Goal: Task Accomplishment & Management: Complete application form

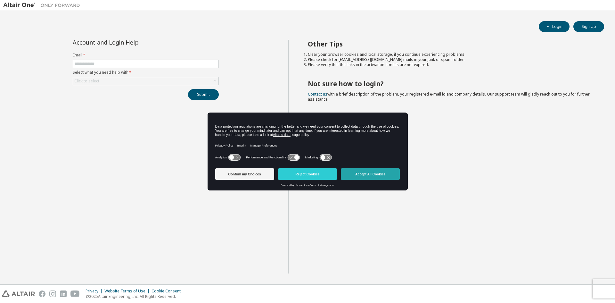
click at [372, 176] on button "Accept All Cookies" at bounding box center [370, 174] width 59 height 12
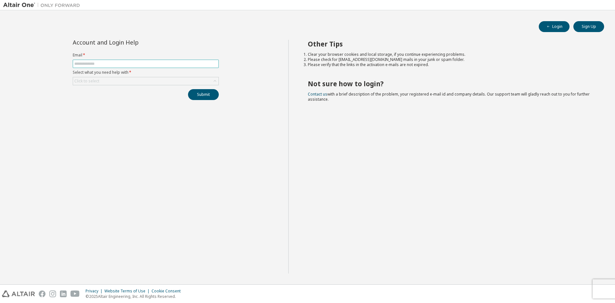
click at [110, 62] on input "text" at bounding box center [145, 63] width 143 height 5
click at [106, 81] on div "Click to select" at bounding box center [145, 81] width 145 height 8
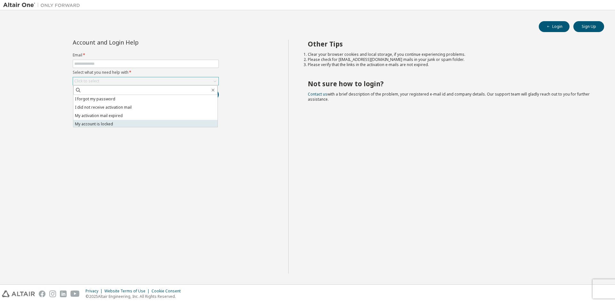
click at [113, 125] on li "My account is locked" at bounding box center [145, 124] width 144 height 8
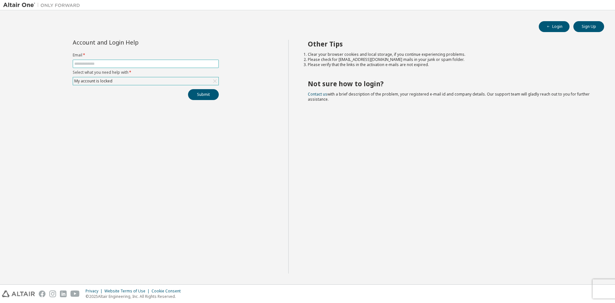
click at [158, 63] on input "text" at bounding box center [145, 63] width 143 height 5
click at [113, 66] on span at bounding box center [146, 64] width 146 height 8
click at [112, 64] on input "text" at bounding box center [145, 63] width 143 height 5
type input "**********"
click at [188, 89] on button "Submit" at bounding box center [203, 94] width 31 height 11
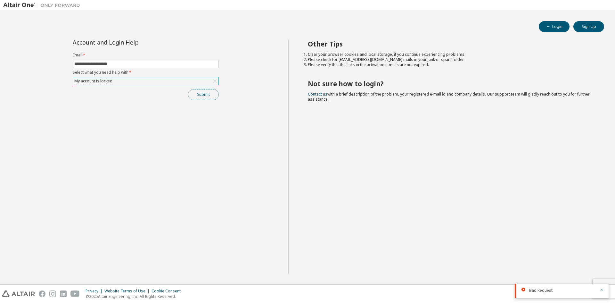
click at [206, 96] on button "Submit" at bounding box center [203, 94] width 31 height 11
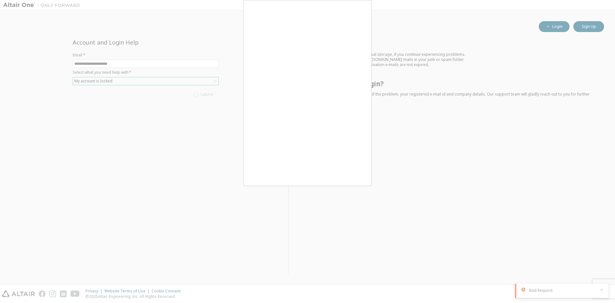
click at [123, 121] on div at bounding box center [307, 151] width 615 height 303
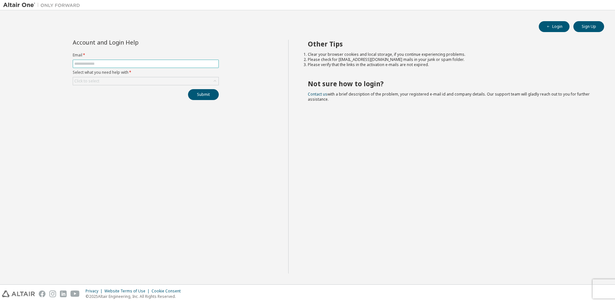
click at [144, 62] on input "text" at bounding box center [145, 63] width 143 height 5
type input "**********"
click at [134, 81] on div "Click to select" at bounding box center [145, 81] width 145 height 8
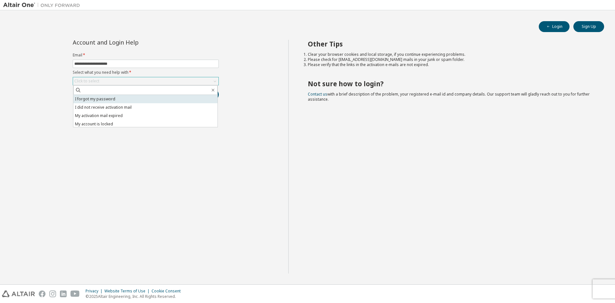
click at [136, 103] on li "I forgot my password" at bounding box center [145, 99] width 144 height 8
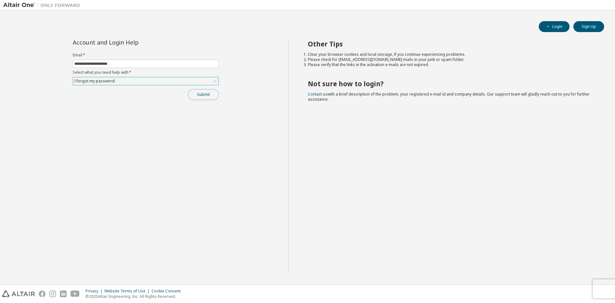
click at [195, 98] on button "Submit" at bounding box center [203, 94] width 31 height 11
click at [201, 96] on button "Submit" at bounding box center [203, 94] width 31 height 11
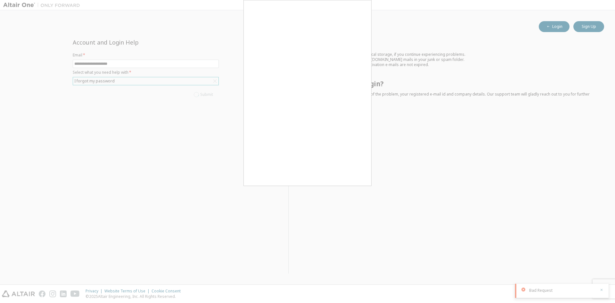
click at [558, 100] on div at bounding box center [307, 151] width 615 height 303
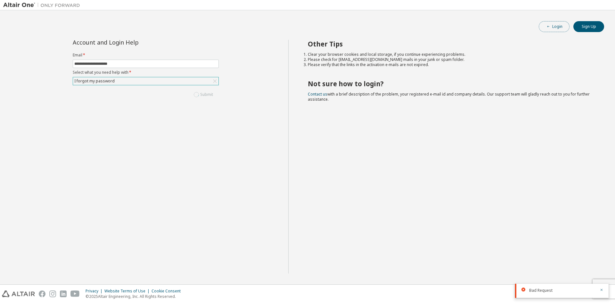
click at [556, 27] on button "Login" at bounding box center [554, 26] width 31 height 11
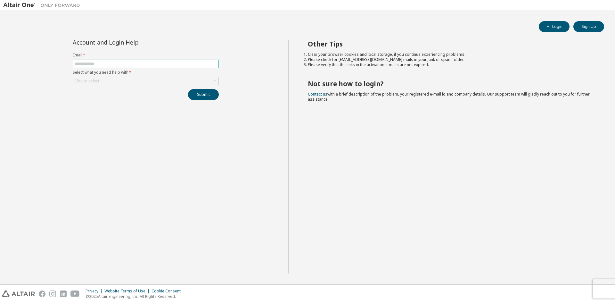
click at [170, 62] on input "text" at bounding box center [145, 63] width 143 height 5
type input "**********"
click at [137, 81] on div "Click to select" at bounding box center [145, 81] width 145 height 8
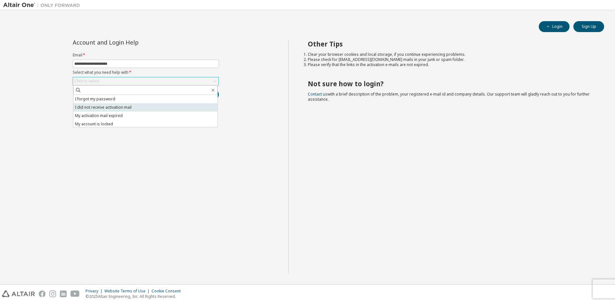
click at [127, 109] on li "I did not receive activation mail" at bounding box center [145, 107] width 144 height 8
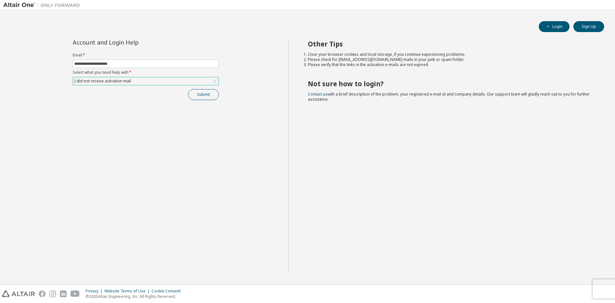
click at [218, 92] on div "Submit" at bounding box center [146, 94] width 146 height 11
click at [207, 93] on button "Submit" at bounding box center [203, 94] width 31 height 11
click at [205, 99] on button "Submit" at bounding box center [203, 94] width 31 height 11
click at [539, 276] on div "Bad Request" at bounding box center [562, 271] width 94 height 14
click at [168, 81] on div "I did not receive activation mail" at bounding box center [145, 81] width 145 height 8
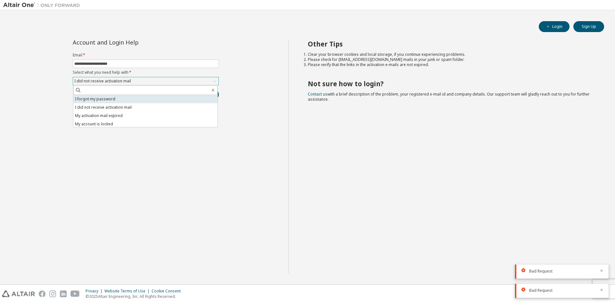
click at [120, 101] on li "I forgot my password" at bounding box center [145, 99] width 144 height 8
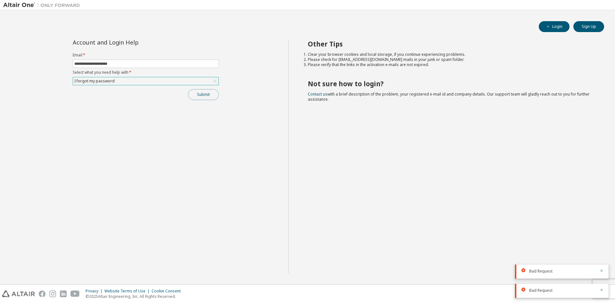
click at [205, 97] on button "Submit" at bounding box center [203, 94] width 31 height 11
click at [522, 253] on div "Bad Request" at bounding box center [562, 252] width 94 height 14
click at [210, 95] on button "Submit" at bounding box center [203, 94] width 31 height 11
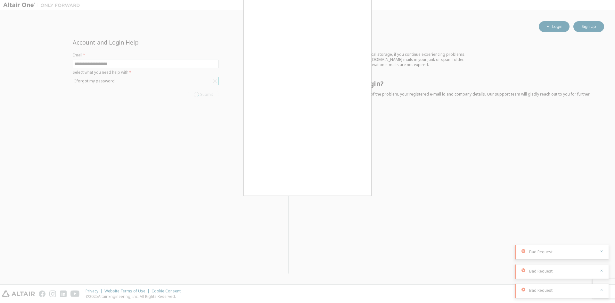
click at [181, 190] on div at bounding box center [307, 151] width 615 height 303
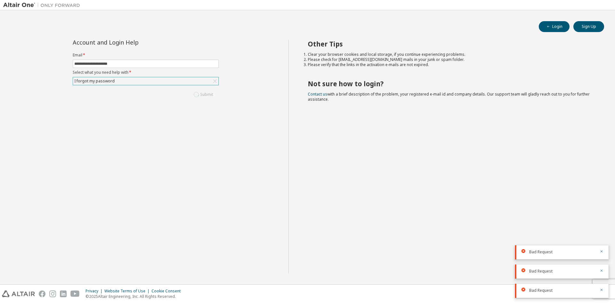
click at [138, 81] on div "I forgot my password" at bounding box center [145, 81] width 145 height 8
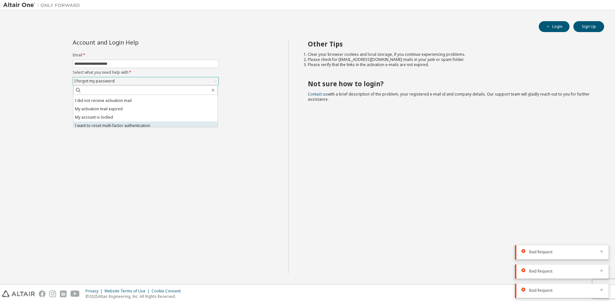
scroll to position [18, 0]
click at [128, 104] on li "My account is locked" at bounding box center [145, 106] width 144 height 8
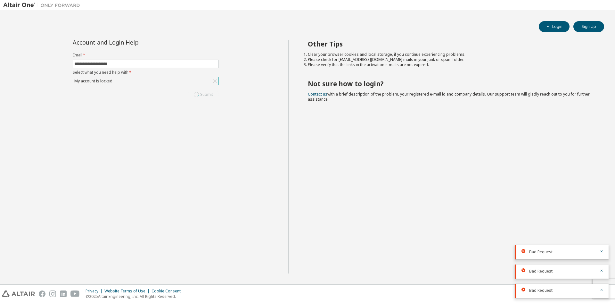
click at [127, 80] on div "My account is locked" at bounding box center [145, 81] width 145 height 8
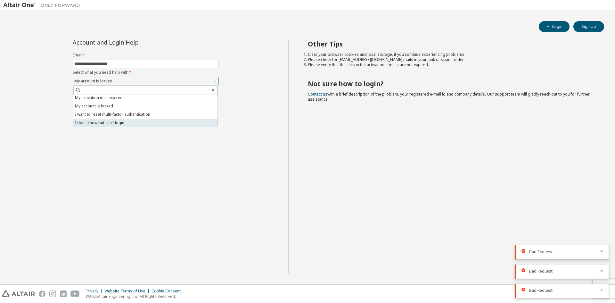
click at [129, 123] on li "I don't know but can't login" at bounding box center [145, 123] width 144 height 8
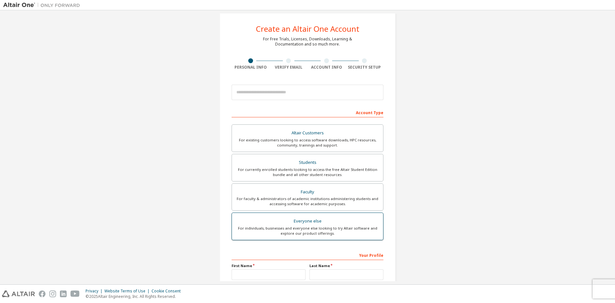
scroll to position [8, 0]
click at [276, 92] on input "email" at bounding box center [308, 92] width 152 height 15
type input "**********"
click at [300, 161] on div "Students" at bounding box center [308, 163] width 144 height 9
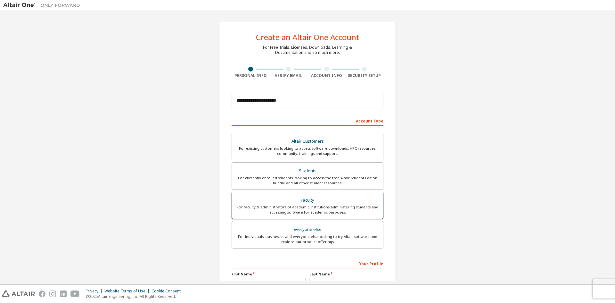
scroll to position [64, 0]
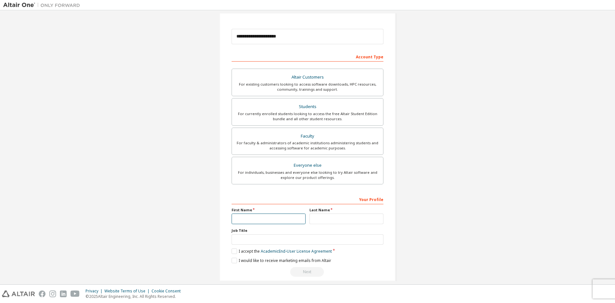
click at [276, 218] on input "text" at bounding box center [269, 218] width 74 height 11
type input "*********"
click at [340, 216] on input "text" at bounding box center [347, 218] width 74 height 11
type input "********"
click at [232, 251] on label "I accept the Academic End-User License Agreement" at bounding box center [282, 250] width 100 height 5
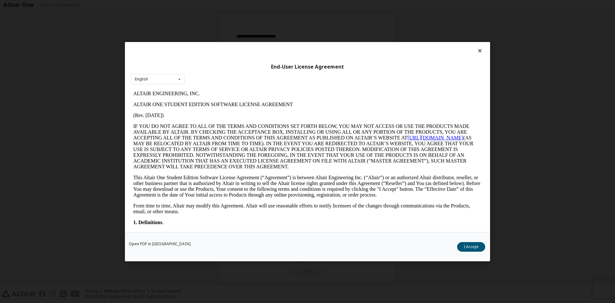
scroll to position [0, 0]
click at [467, 247] on button "I Accept" at bounding box center [471, 247] width 28 height 10
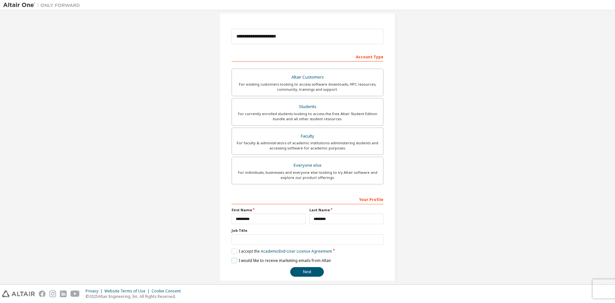
click at [235, 262] on label "I would like to receive marketing emails from Altair" at bounding box center [282, 260] width 100 height 5
click at [314, 272] on button "Next" at bounding box center [307, 272] width 34 height 10
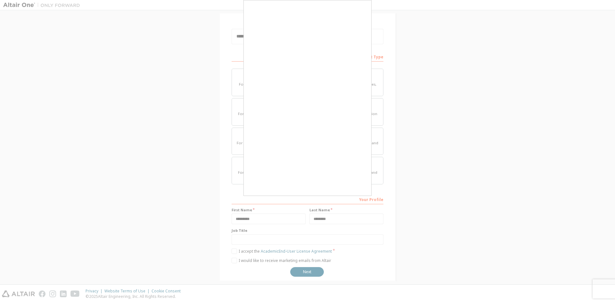
click at [490, 136] on div at bounding box center [307, 151] width 615 height 303
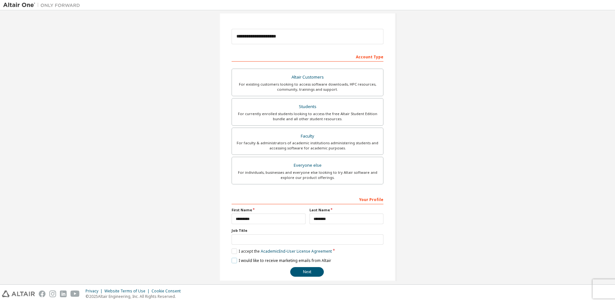
click at [235, 258] on label "I would like to receive marketing emails from Altair" at bounding box center [282, 260] width 100 height 5
click at [310, 268] on button "Next" at bounding box center [307, 272] width 34 height 10
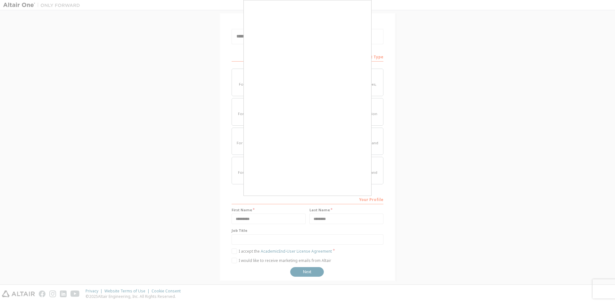
click at [401, 206] on div at bounding box center [307, 151] width 615 height 303
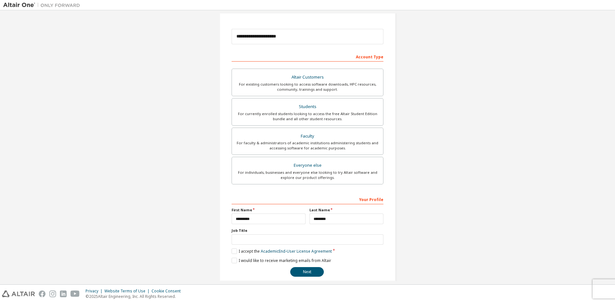
drag, startPoint x: 401, startPoint y: 206, endPoint x: 350, endPoint y: 209, distance: 50.7
click at [401, 205] on div "**********" at bounding box center [308, 118] width 192 height 339
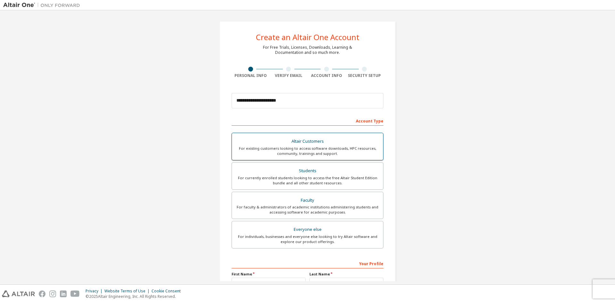
scroll to position [32, 0]
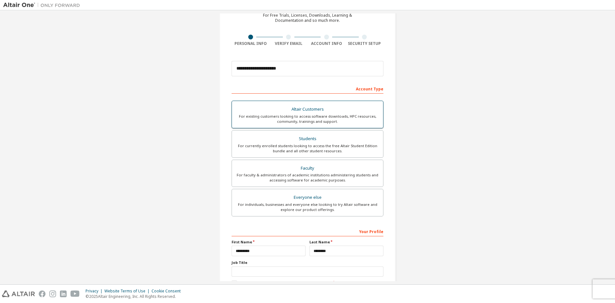
click at [314, 119] on div "For existing customers looking to access software downloads, HPC resources, com…" at bounding box center [308, 119] width 144 height 10
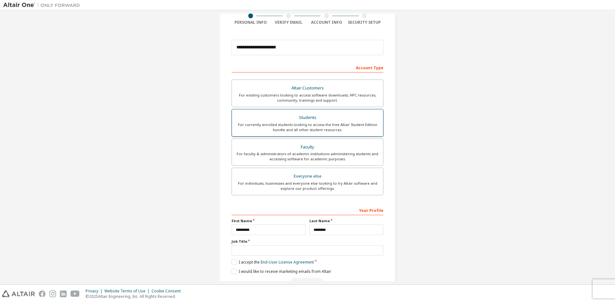
scroll to position [64, 0]
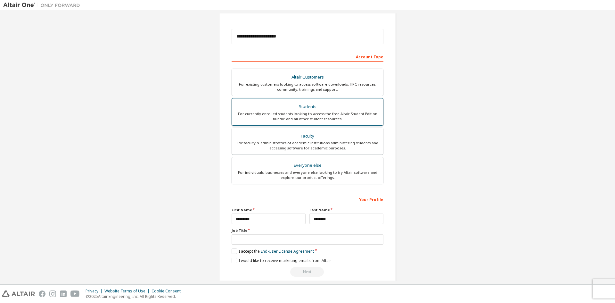
click at [309, 112] on div "For currently enrolled students looking to access the free Altair Student Editi…" at bounding box center [308, 116] width 144 height 10
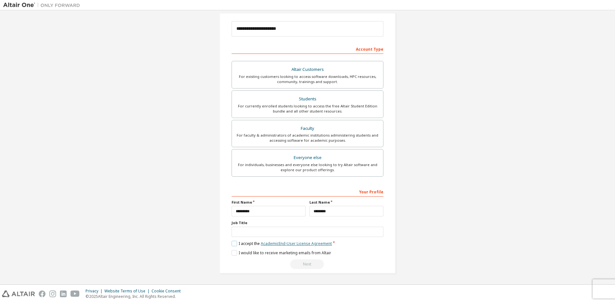
click at [281, 244] on link "Academic End-User License Agreement" at bounding box center [296, 243] width 71 height 5
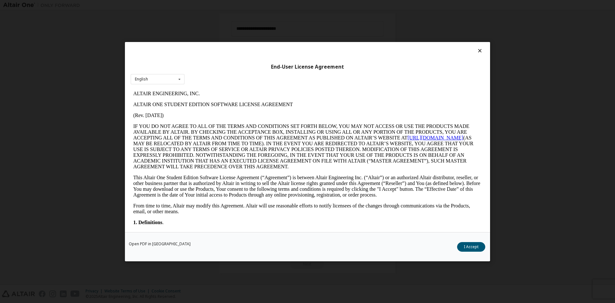
scroll to position [0, 0]
click at [167, 79] on div "English English" at bounding box center [158, 79] width 54 height 11
click at [465, 245] on button "I Accept" at bounding box center [471, 247] width 28 height 10
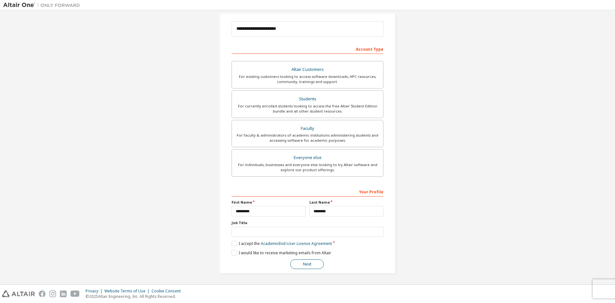
click at [313, 263] on button "Next" at bounding box center [307, 264] width 34 height 10
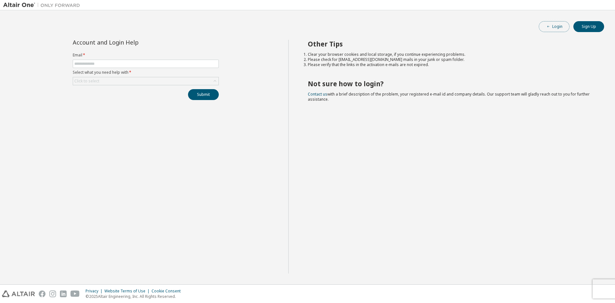
click at [558, 28] on button "Login" at bounding box center [554, 26] width 31 height 11
